Goal: Task Accomplishment & Management: Use online tool/utility

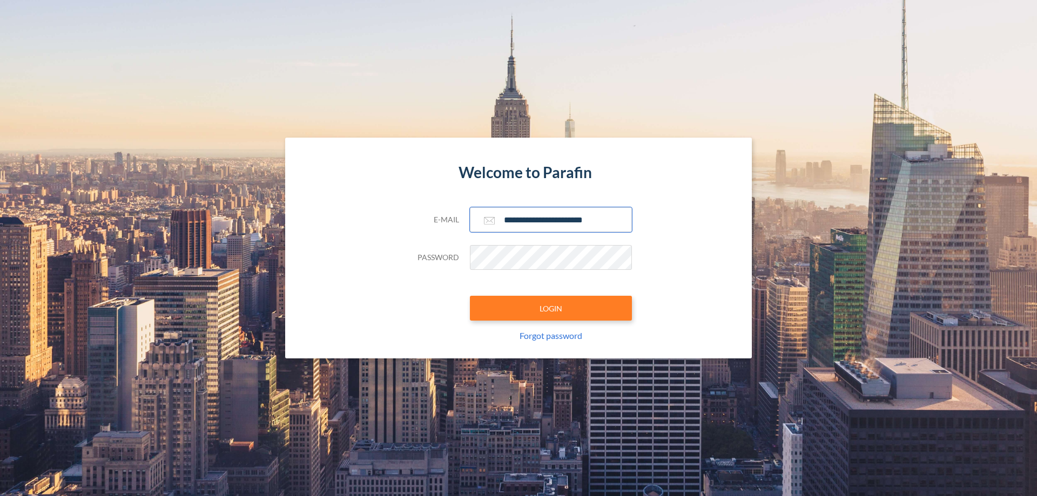
type input "**********"
click at [551, 308] on button "LOGIN" at bounding box center [551, 308] width 162 height 25
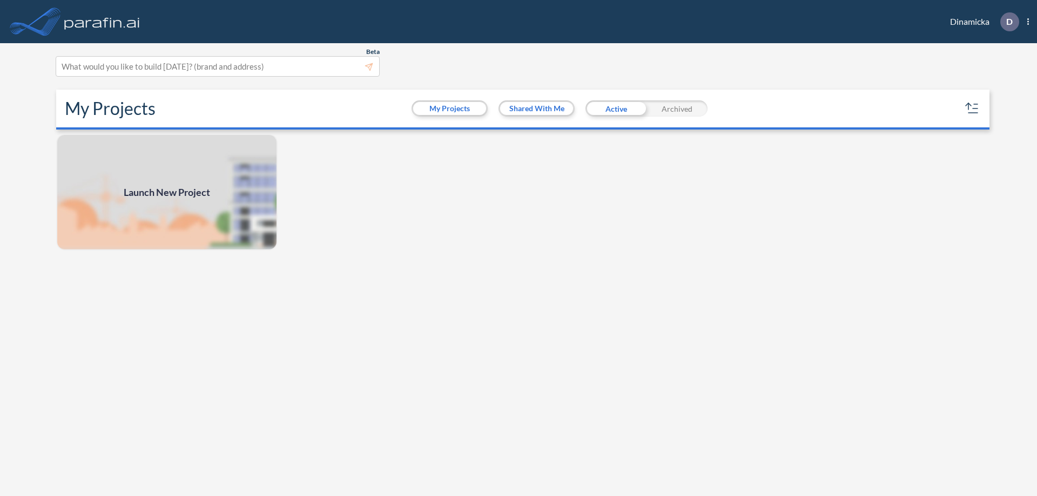
scroll to position [3, 0]
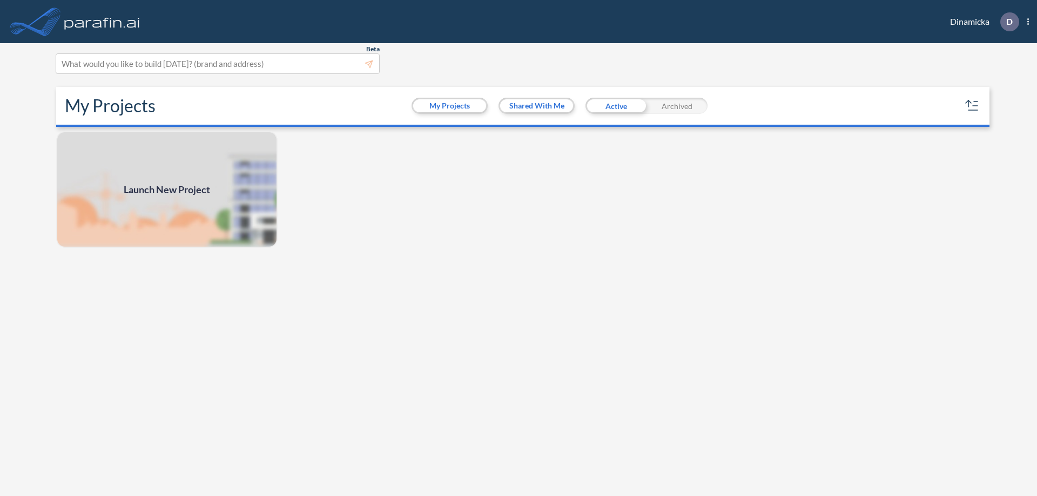
click at [167, 190] on span "Launch New Project" at bounding box center [167, 190] width 86 height 15
